Goal: Task Accomplishment & Management: Complete application form

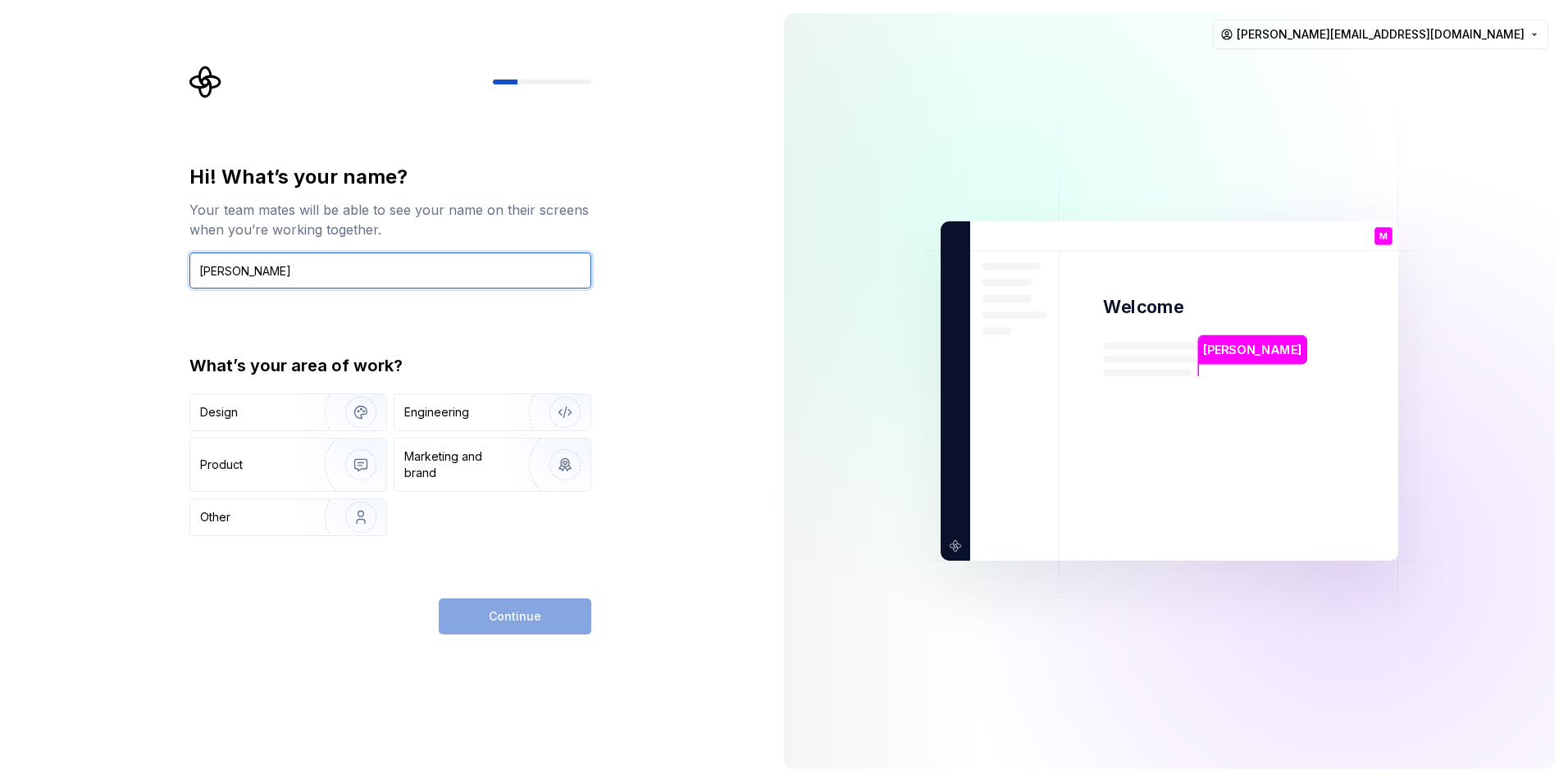
type input "[PERSON_NAME]"
type button "Design"
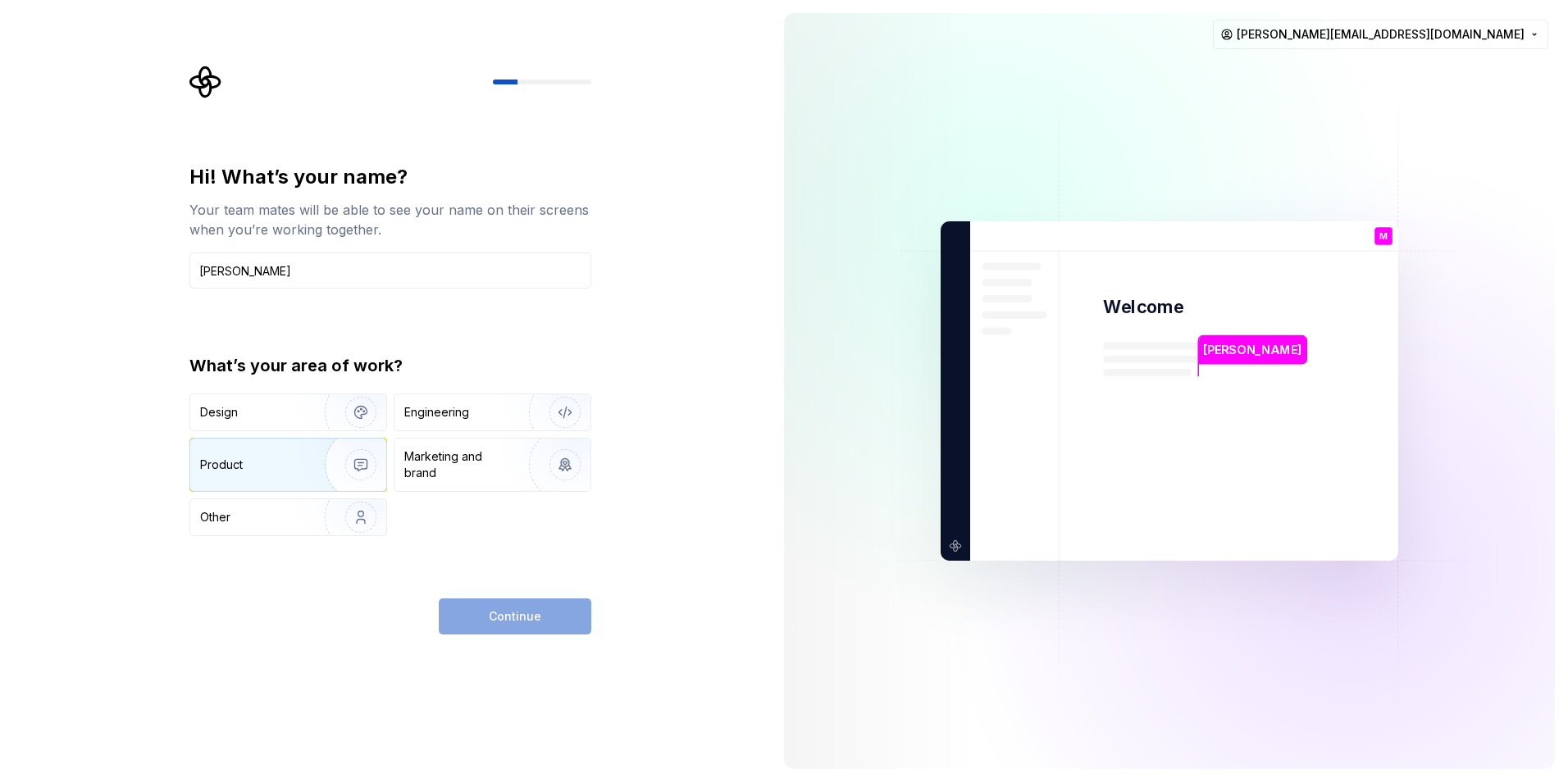
click at [323, 456] on img "button" at bounding box center [350, 465] width 105 height 110
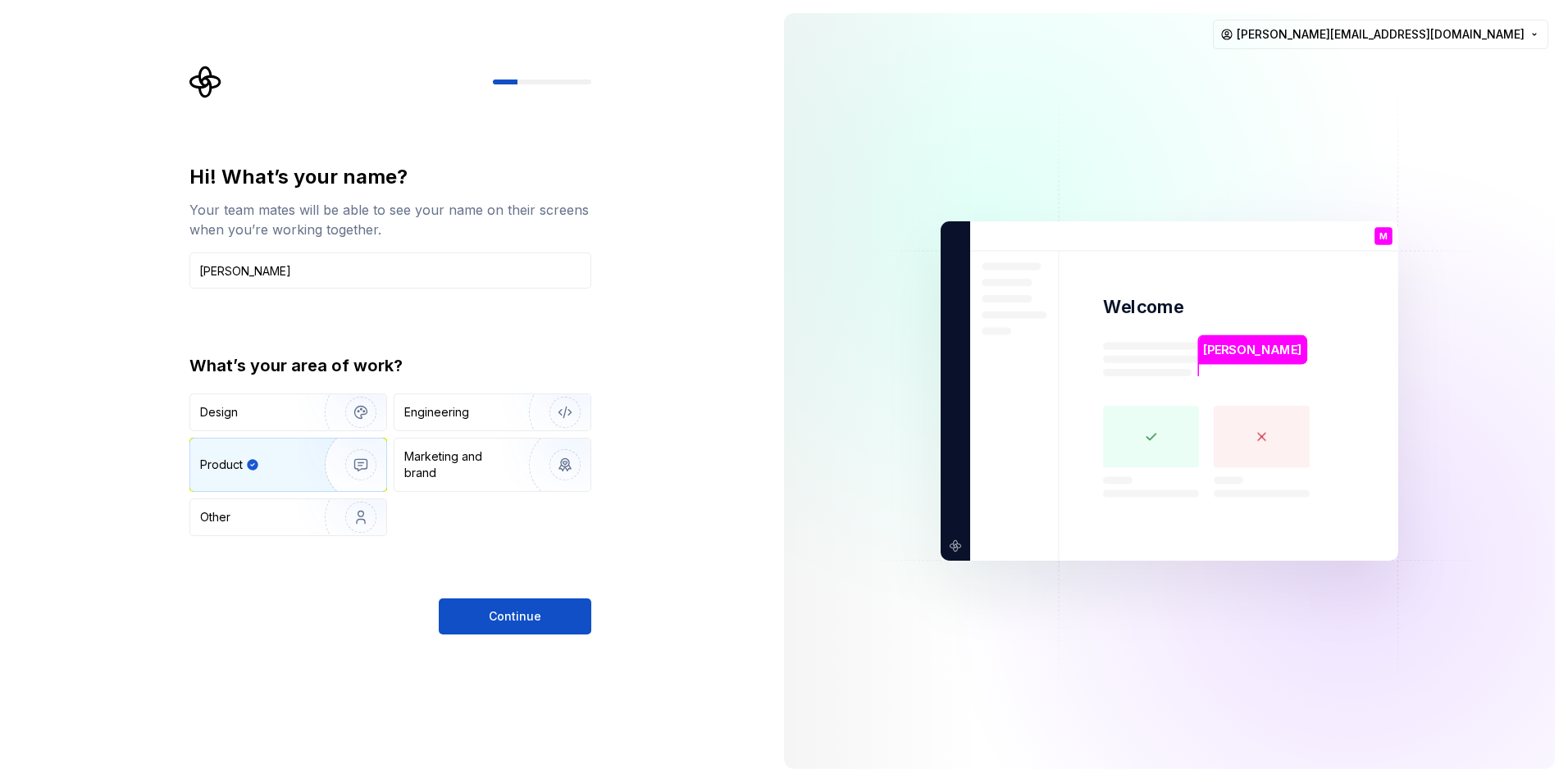
click at [317, 431] on div "Design Engineering Product Marketing and brand Other" at bounding box center [390, 465] width 402 height 143
click at [315, 419] on img "button" at bounding box center [350, 412] width 105 height 110
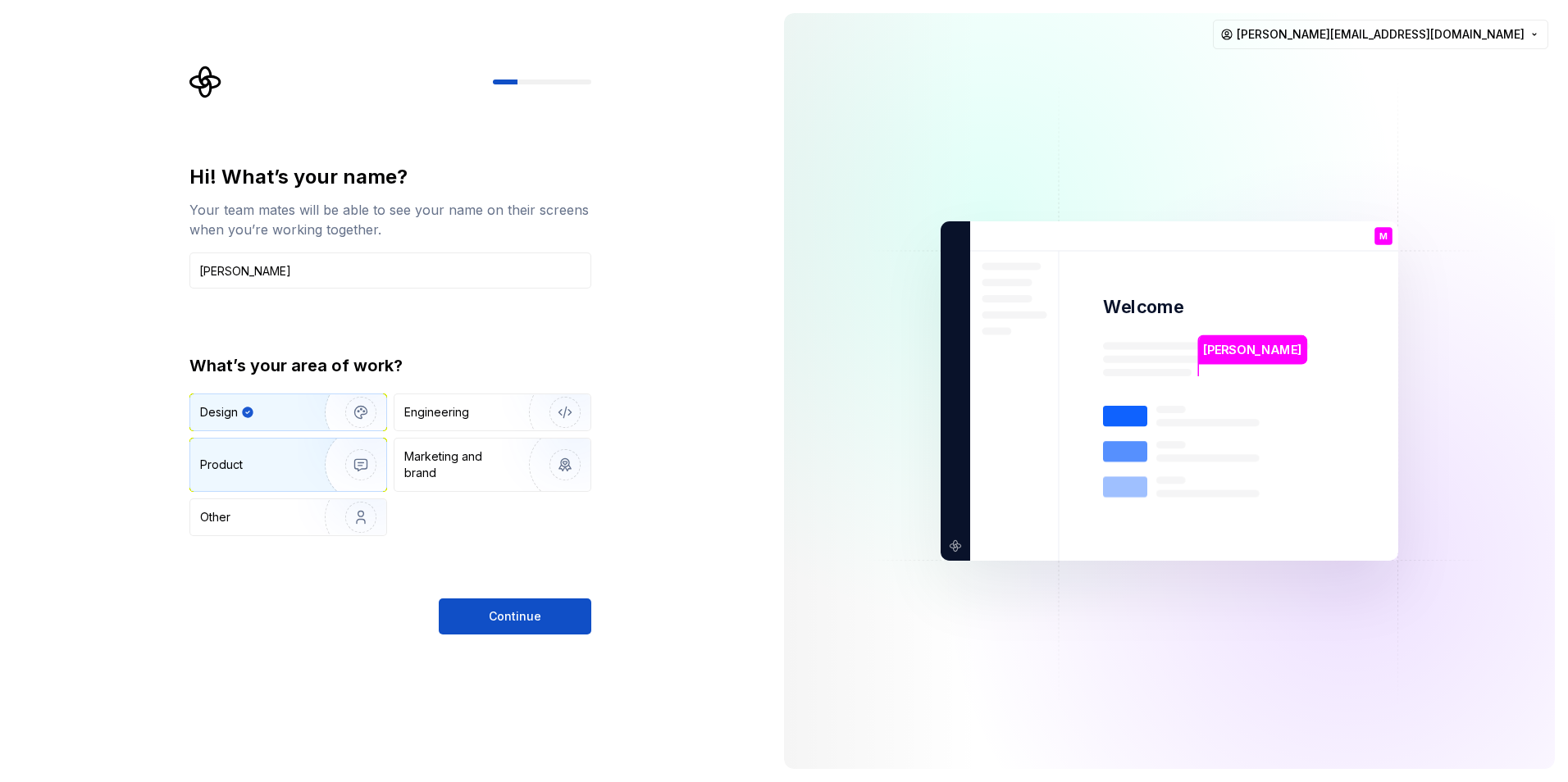
click at [317, 454] on img "button" at bounding box center [350, 465] width 105 height 110
click at [314, 411] on img "button" at bounding box center [350, 412] width 105 height 110
click at [314, 461] on img "button" at bounding box center [350, 465] width 105 height 110
click at [320, 410] on img "button" at bounding box center [350, 412] width 105 height 110
click at [321, 458] on img "button" at bounding box center [350, 465] width 105 height 110
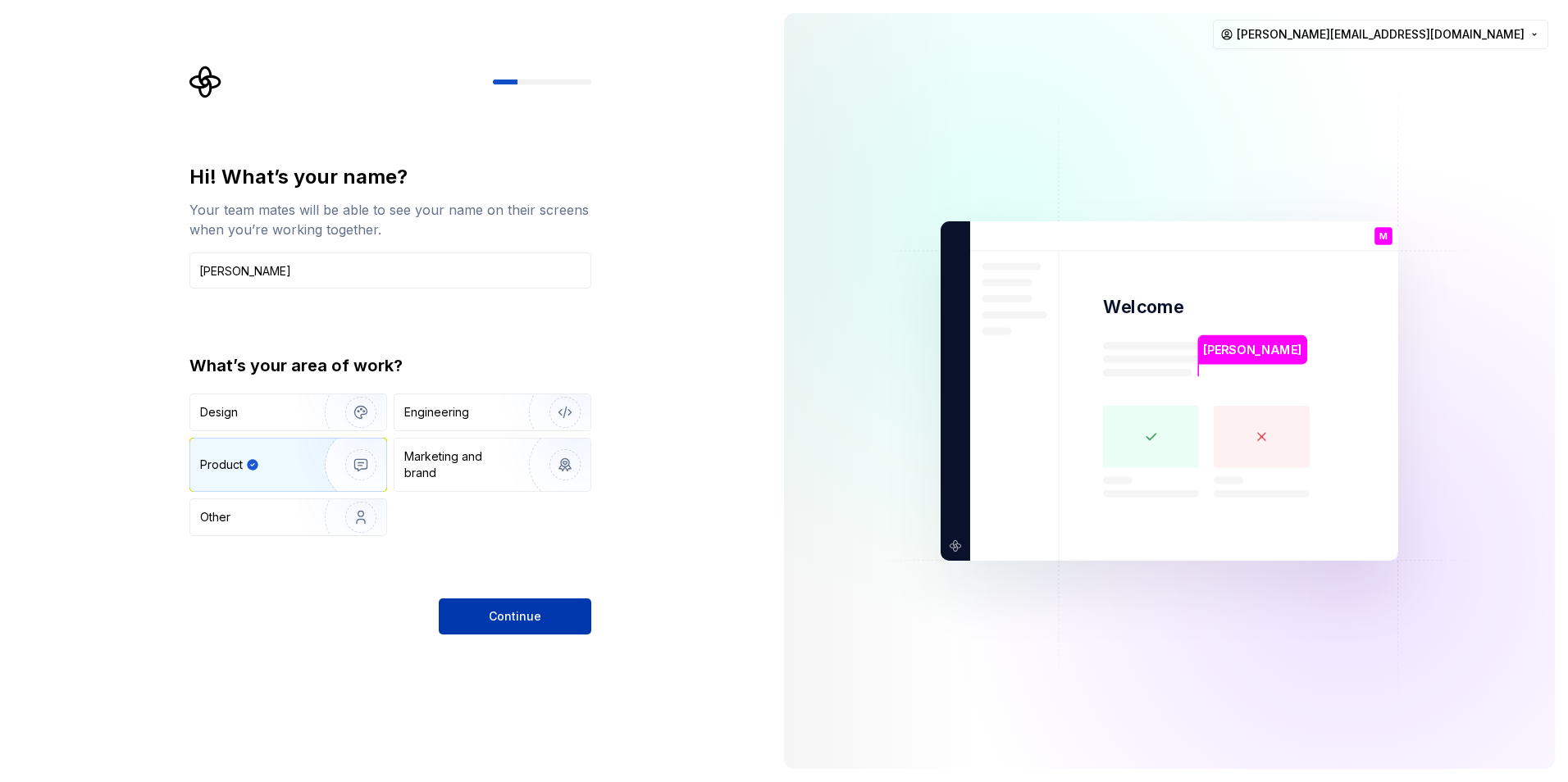
click at [558, 619] on button "Continue" at bounding box center [515, 617] width 153 height 36
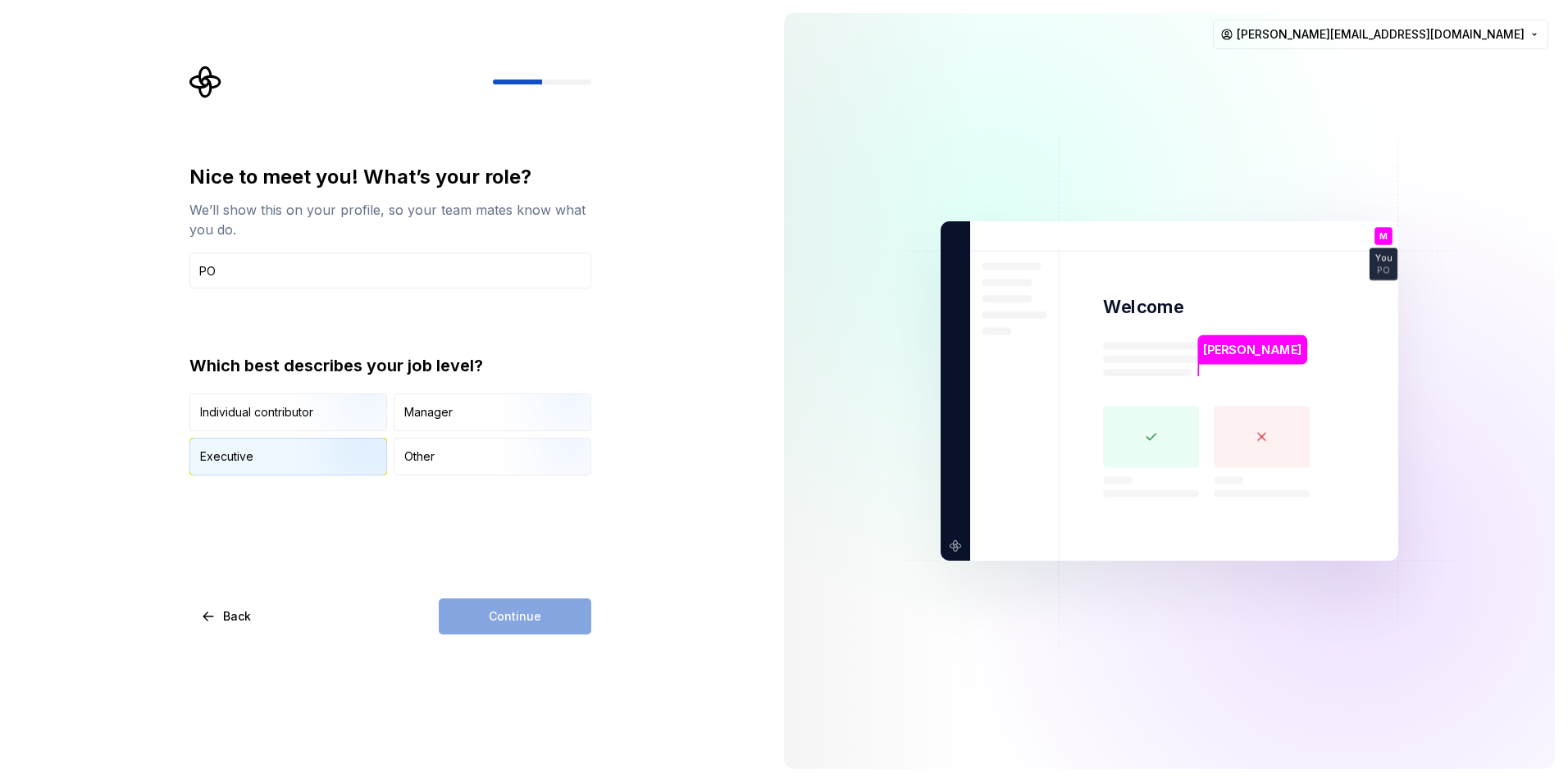
type input "PO"
click at [289, 470] on div "Executive" at bounding box center [288, 457] width 196 height 36
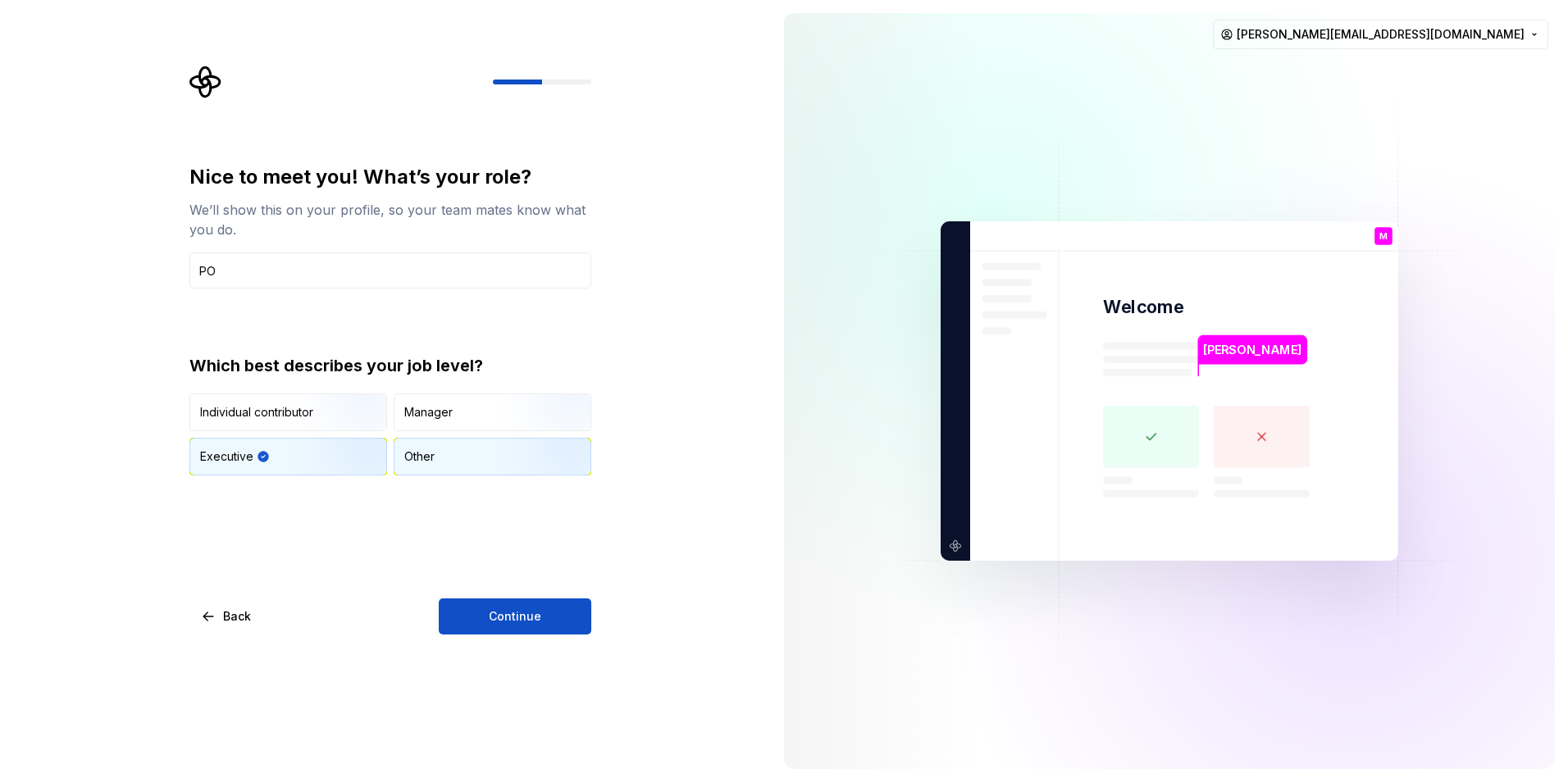
click at [479, 455] on div "Other" at bounding box center [492, 457] width 196 height 36
click at [454, 609] on button "Continue" at bounding box center [515, 617] width 153 height 36
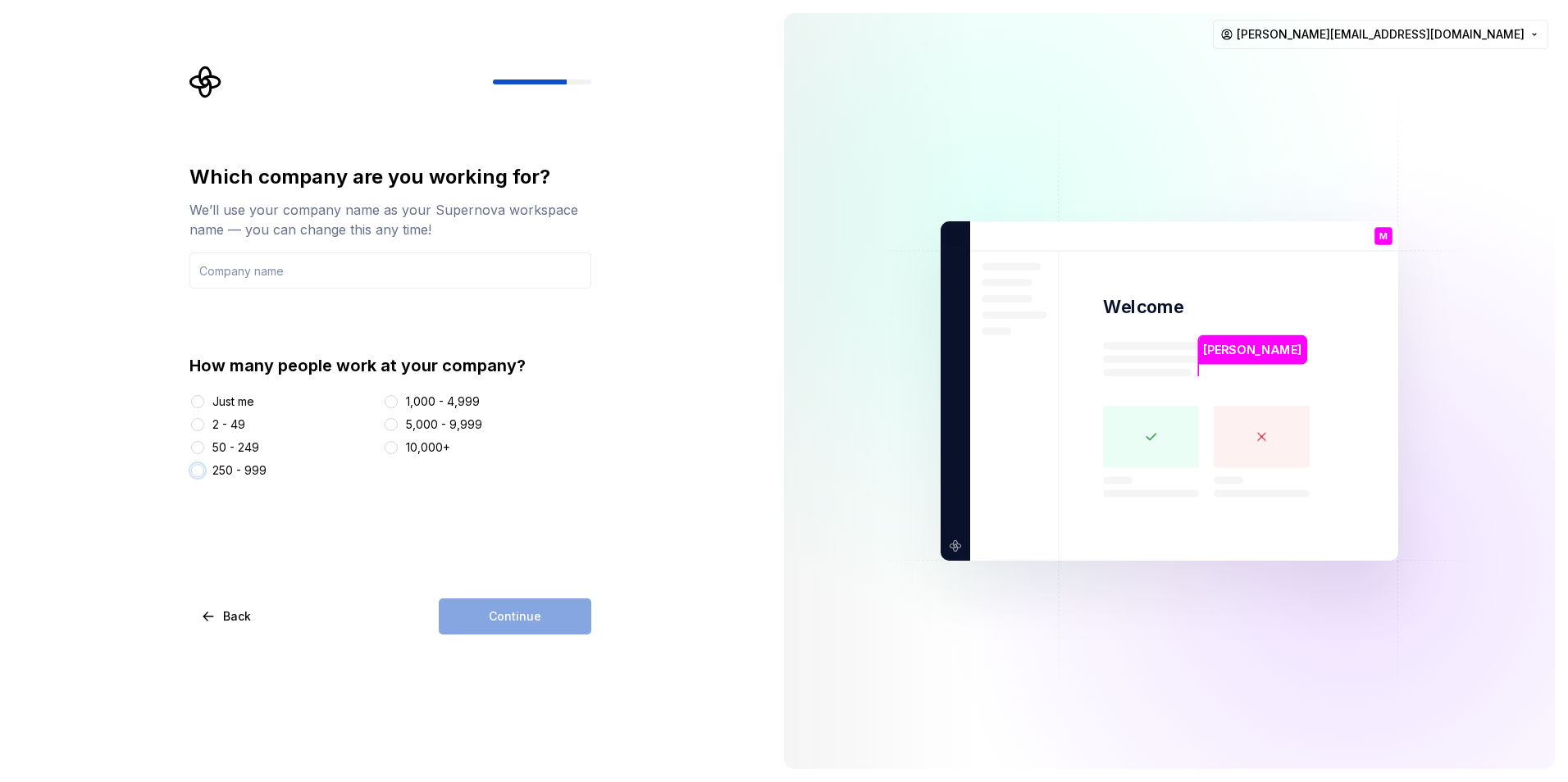
click at [203, 468] on button "250 - 999" at bounding box center [197, 470] width 13 height 13
click at [359, 285] on input "text" at bounding box center [390, 270] width 402 height 36
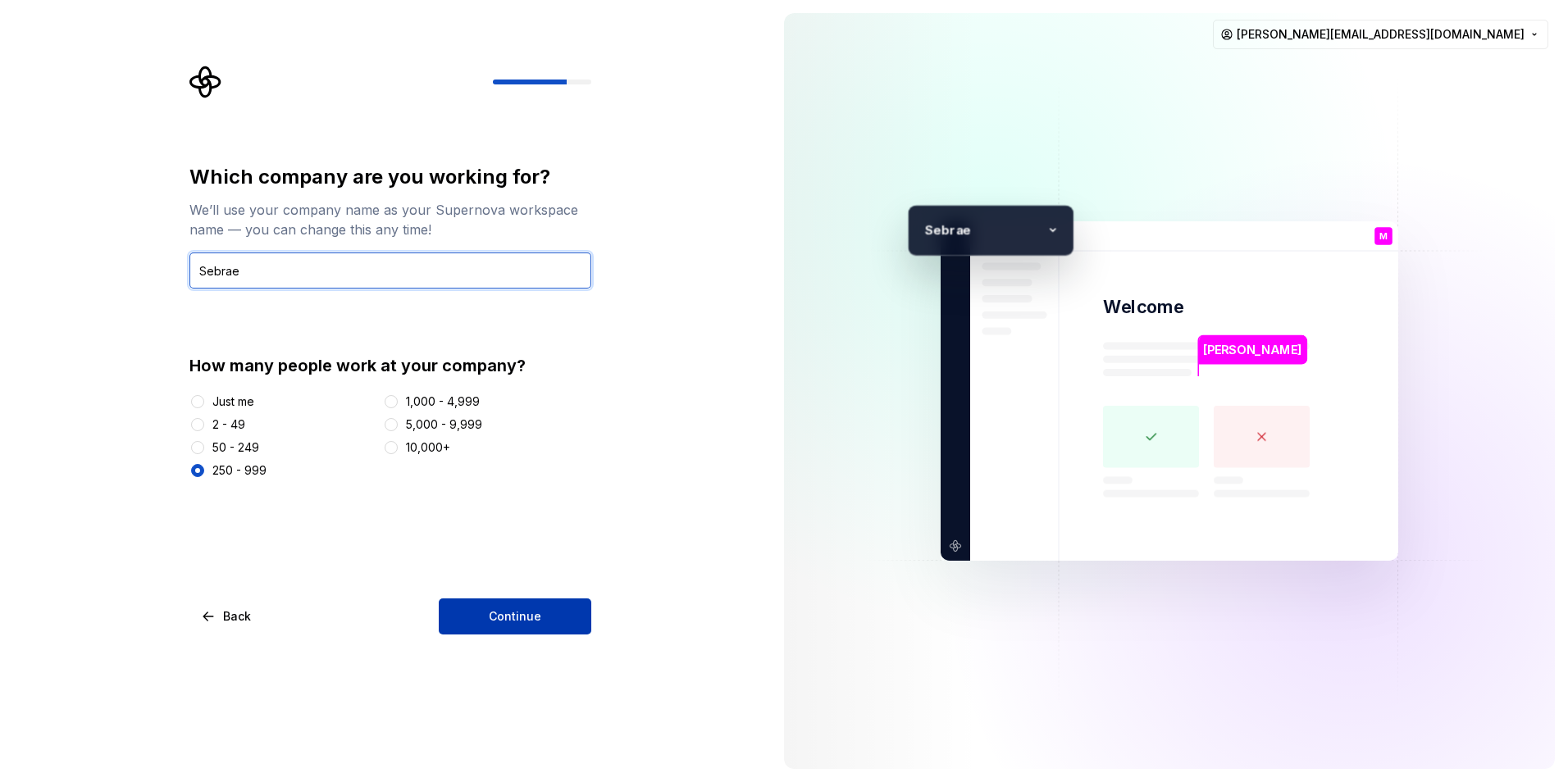
type input "Sebrae"
click at [511, 612] on span "Continue" at bounding box center [515, 616] width 53 height 16
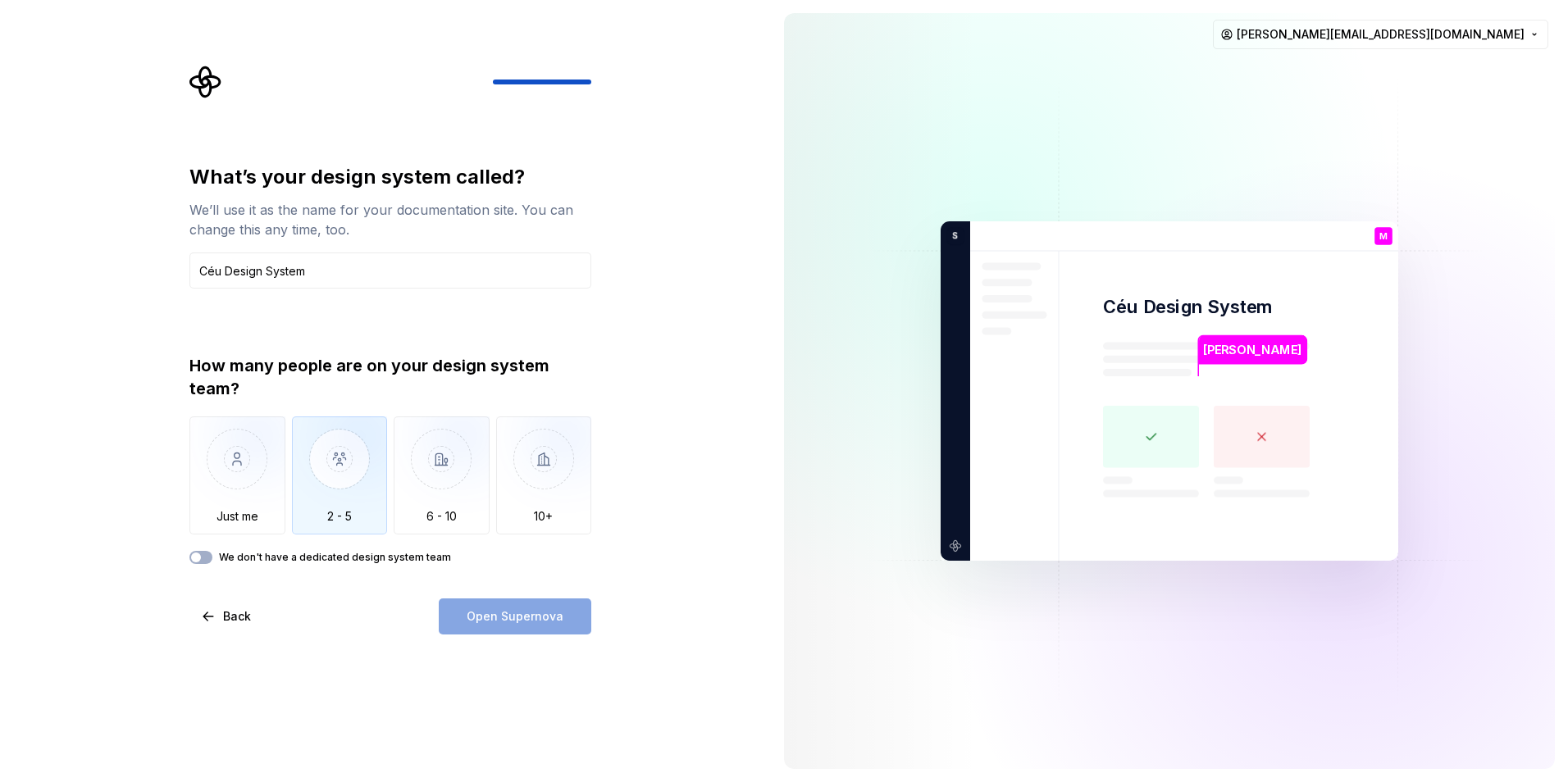
type input "Céu Design System"
click at [293, 469] on img "button" at bounding box center [340, 471] width 96 height 110
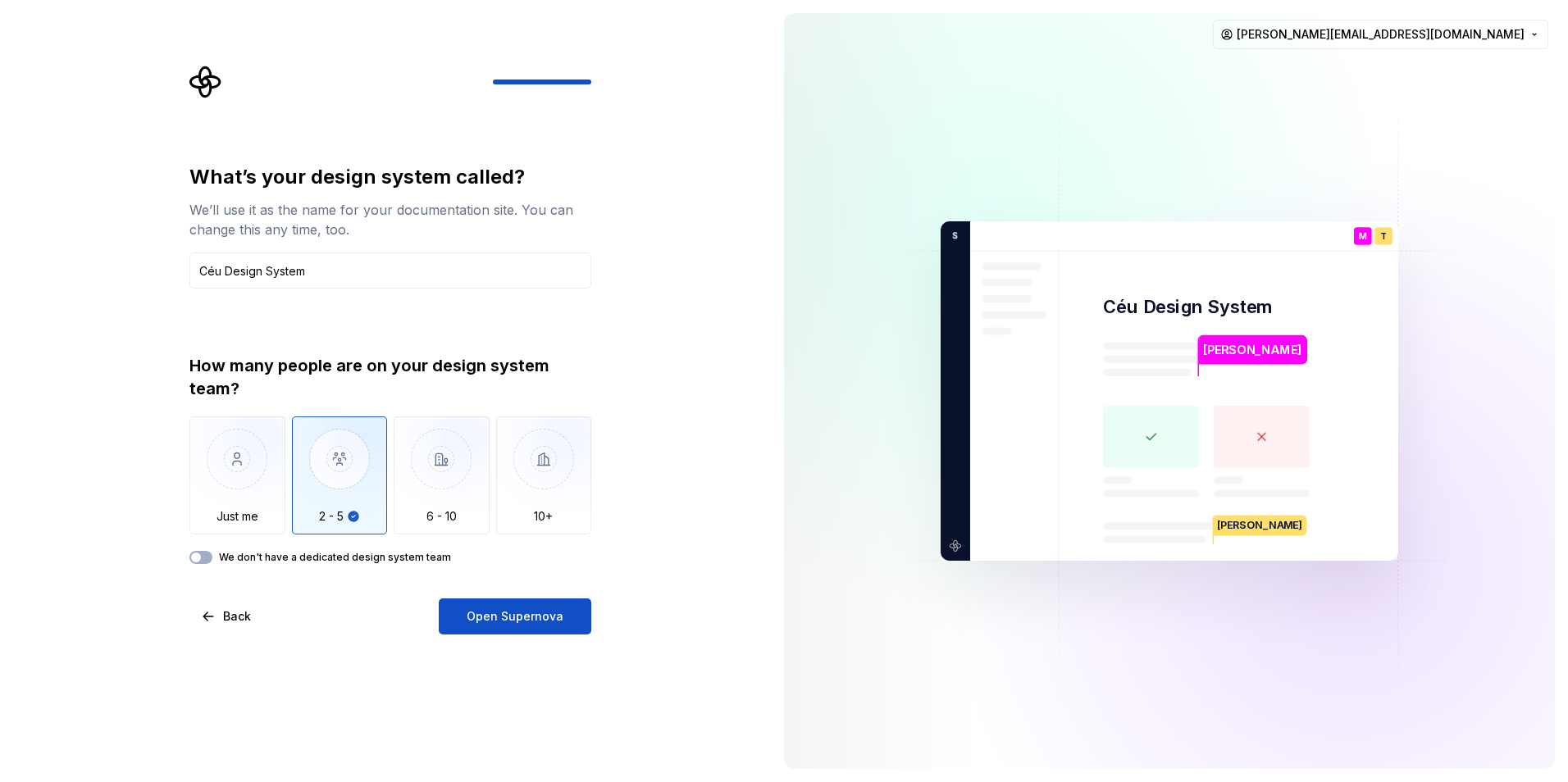
click at [229, 556] on label "We don't have a dedicated design system team" at bounding box center [334, 557] width 232 height 13
click at [213, 556] on button "We don't have a dedicated design system team" at bounding box center [200, 557] width 23 height 13
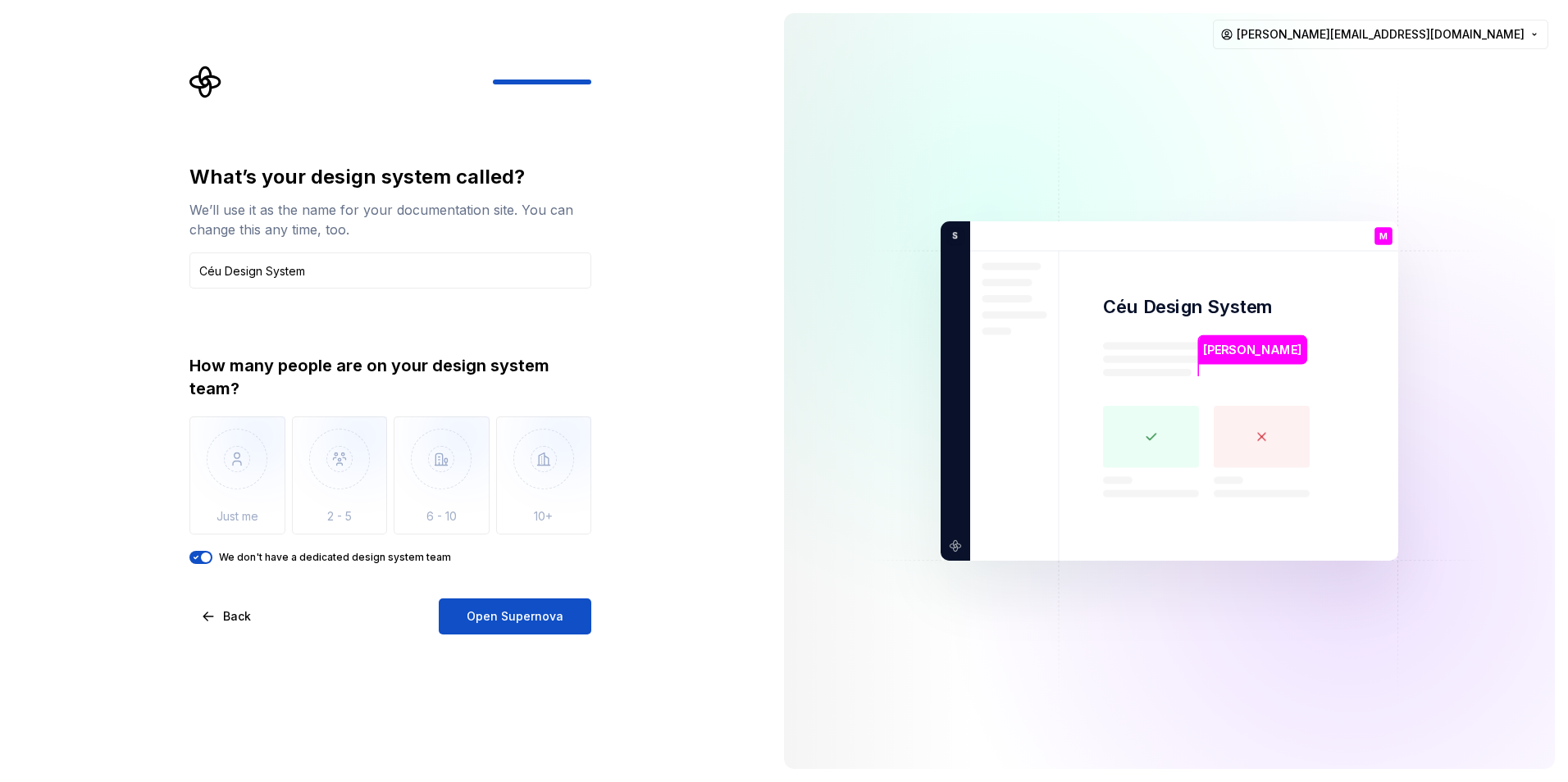
click at [241, 563] on label "We don't have a dedicated design system team" at bounding box center [334, 557] width 232 height 13
click at [213, 563] on button "We don't have a dedicated design system team" at bounding box center [200, 557] width 23 height 13
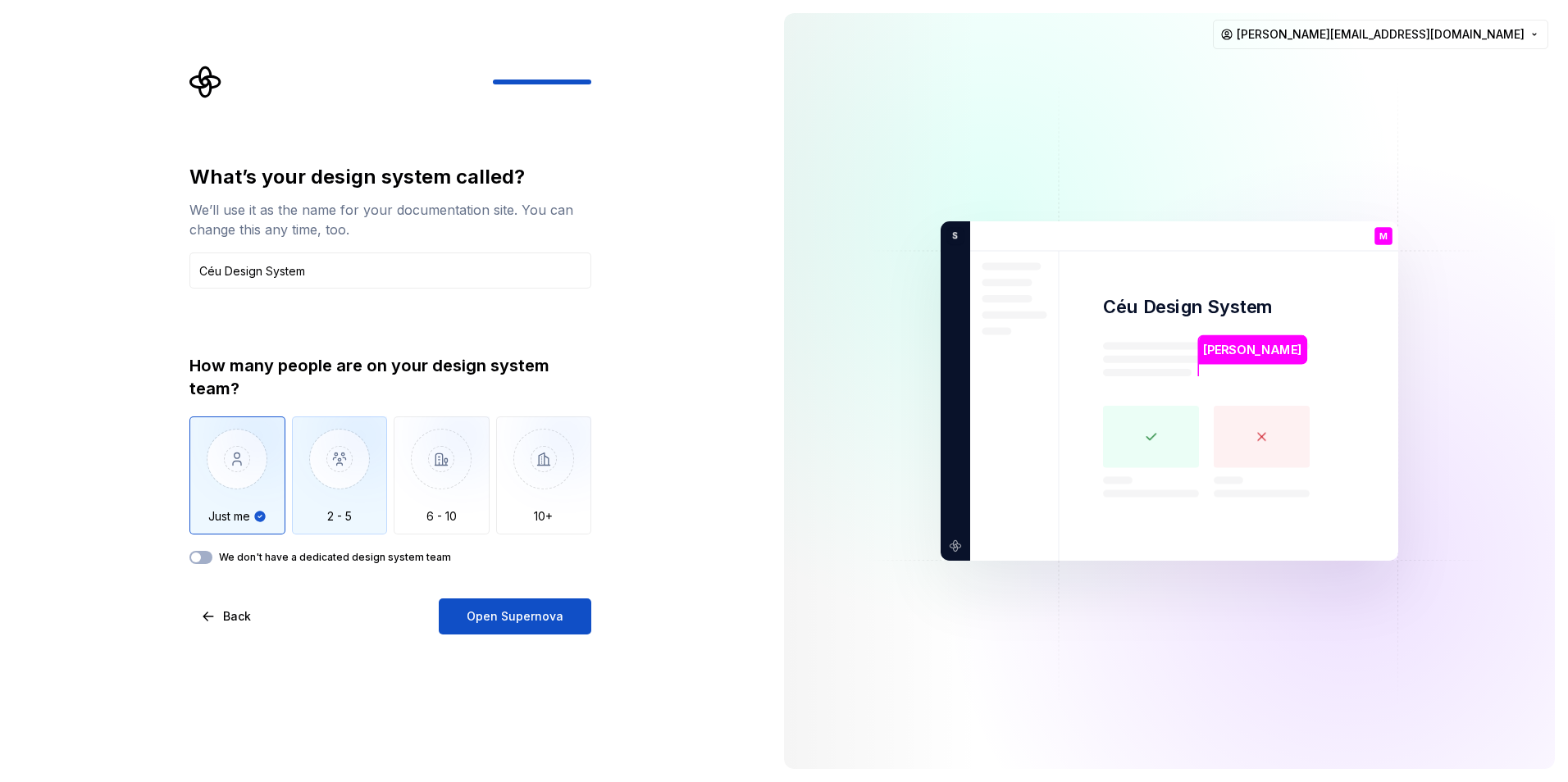
click at [324, 494] on img "button" at bounding box center [340, 471] width 96 height 110
click at [282, 500] on img "button" at bounding box center [237, 471] width 96 height 110
click at [324, 480] on img "button" at bounding box center [340, 471] width 96 height 110
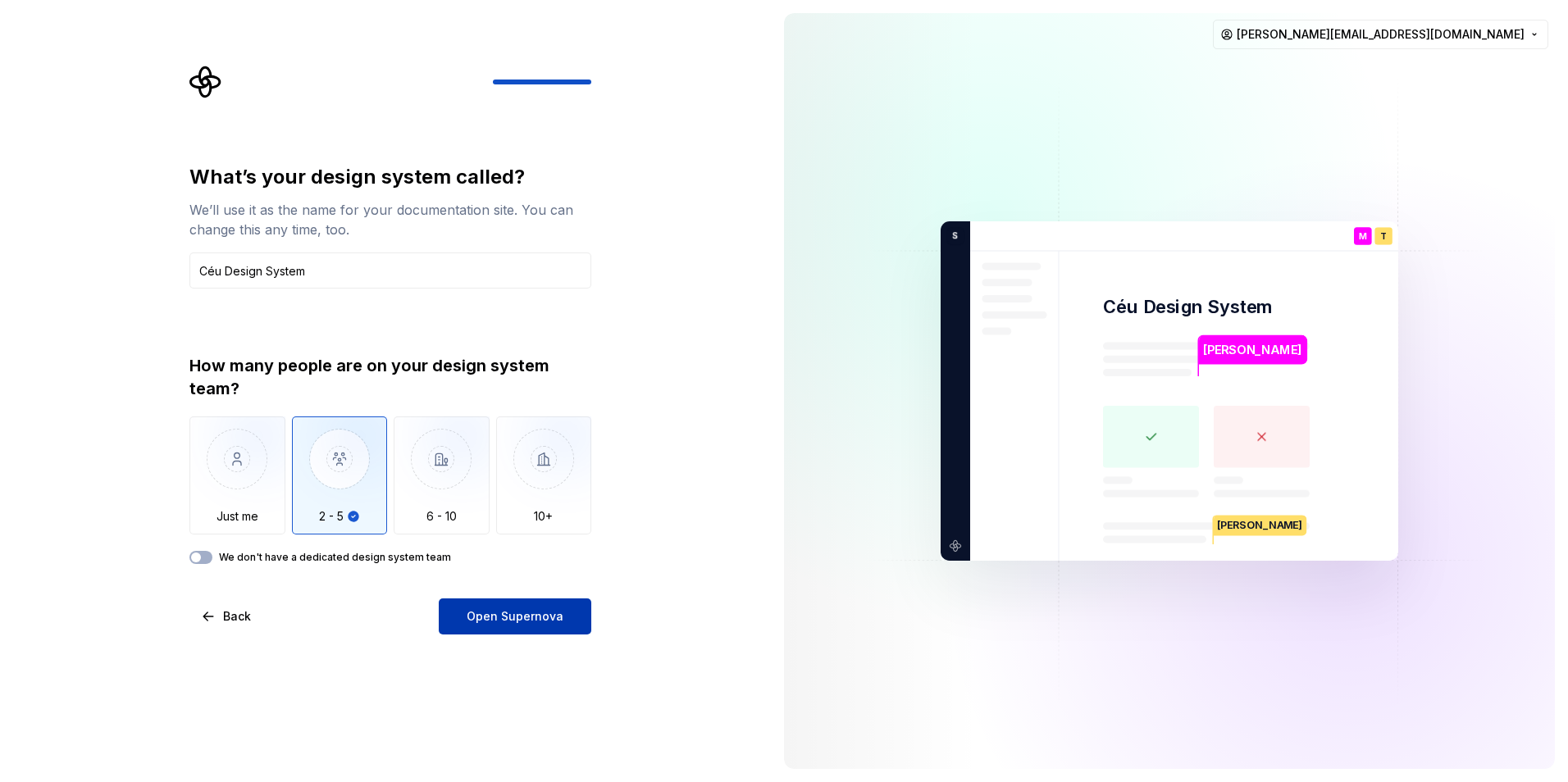
click at [577, 614] on button "Open Supernova" at bounding box center [515, 617] width 153 height 36
